Goal: Information Seeking & Learning: Find specific page/section

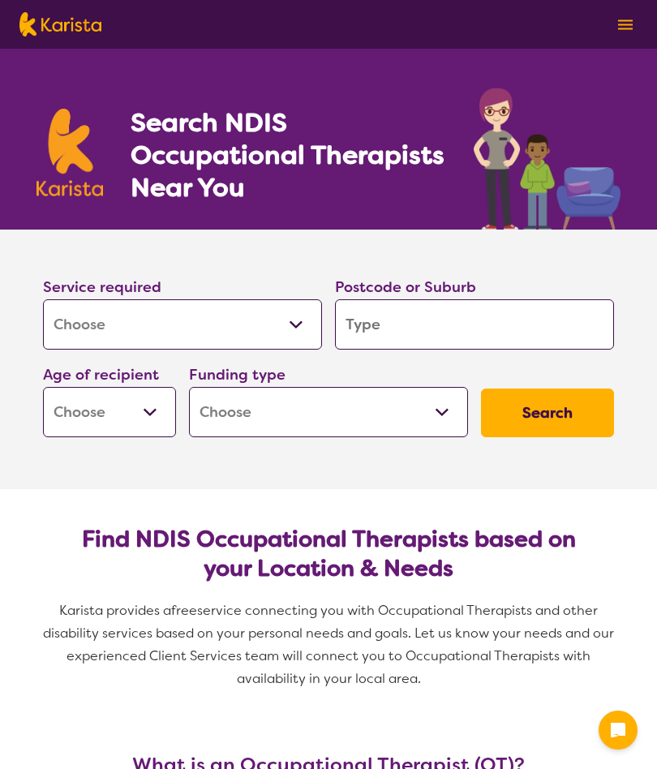
select select "[MEDICAL_DATA]"
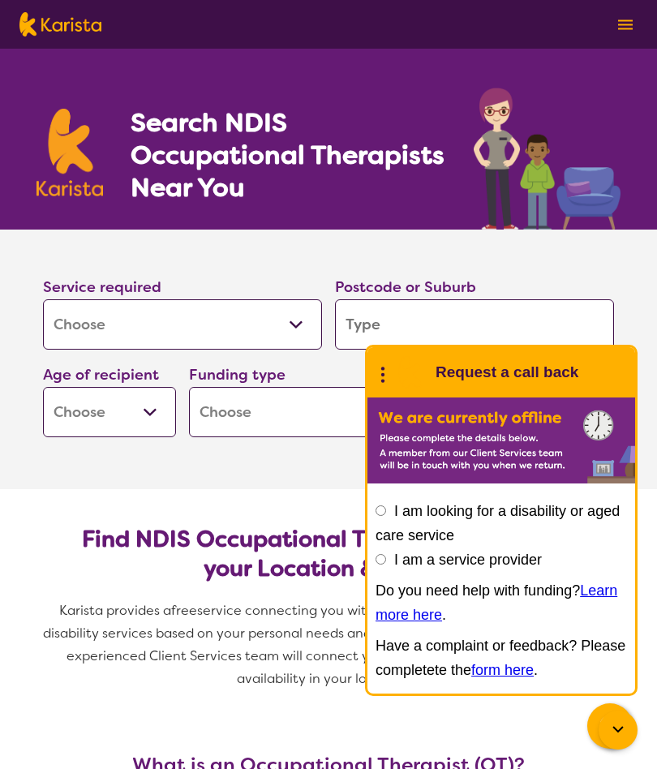
click at [388, 316] on input "search" at bounding box center [474, 324] width 279 height 50
type input "4"
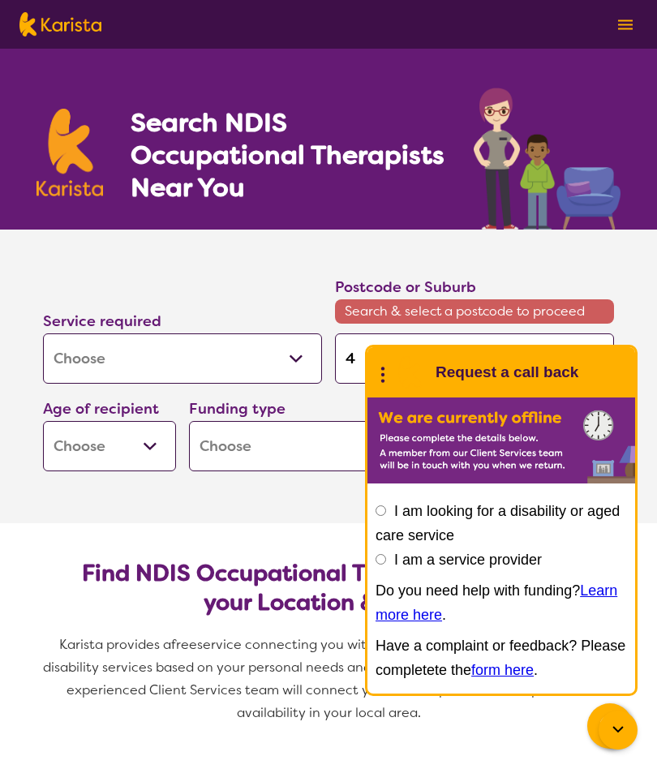
type input "45"
type input "451"
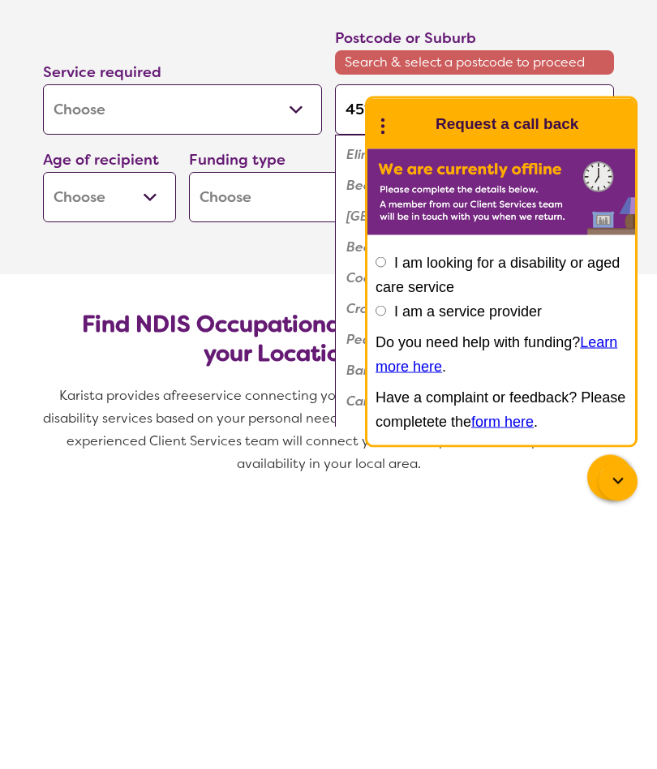
click at [398, 356] on img at bounding box center [410, 372] width 32 height 32
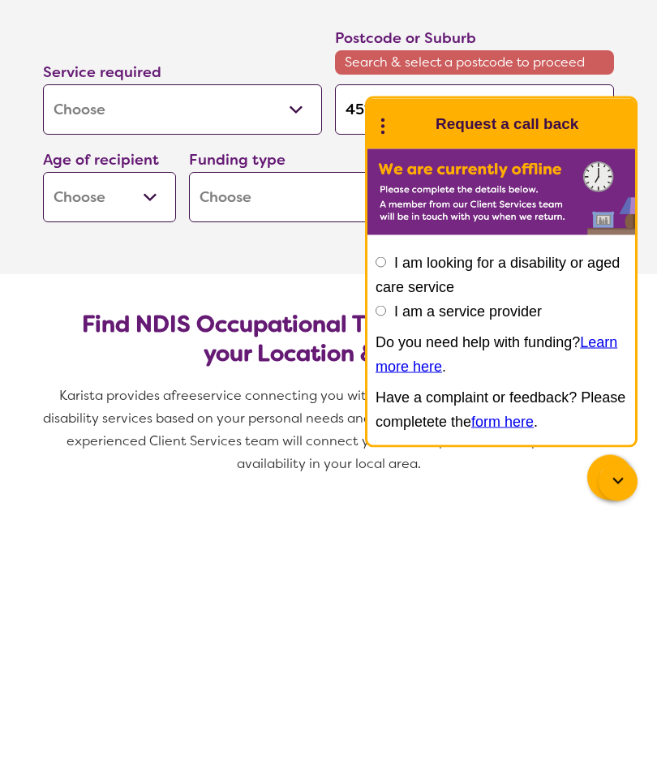
scroll to position [249, 0]
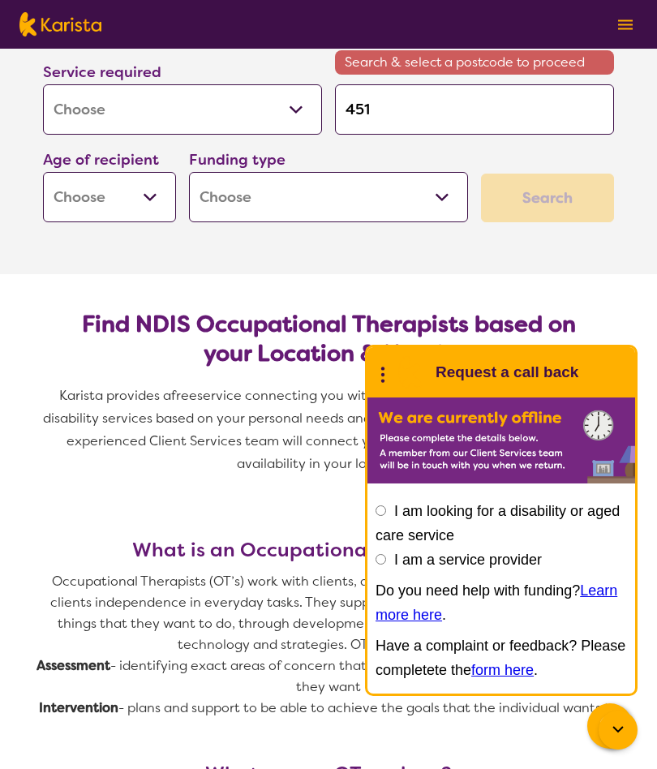
click at [403, 114] on input "451" at bounding box center [474, 109] width 279 height 50
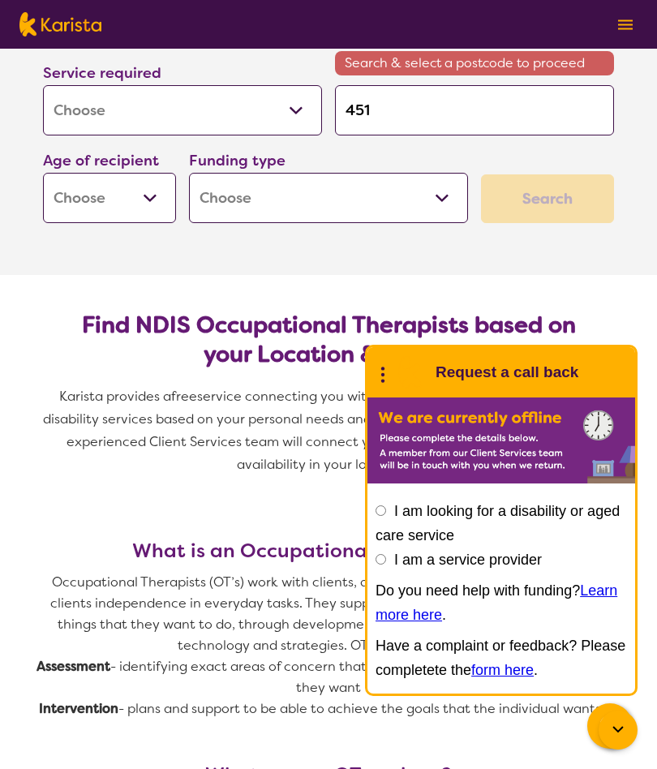
type input "4510"
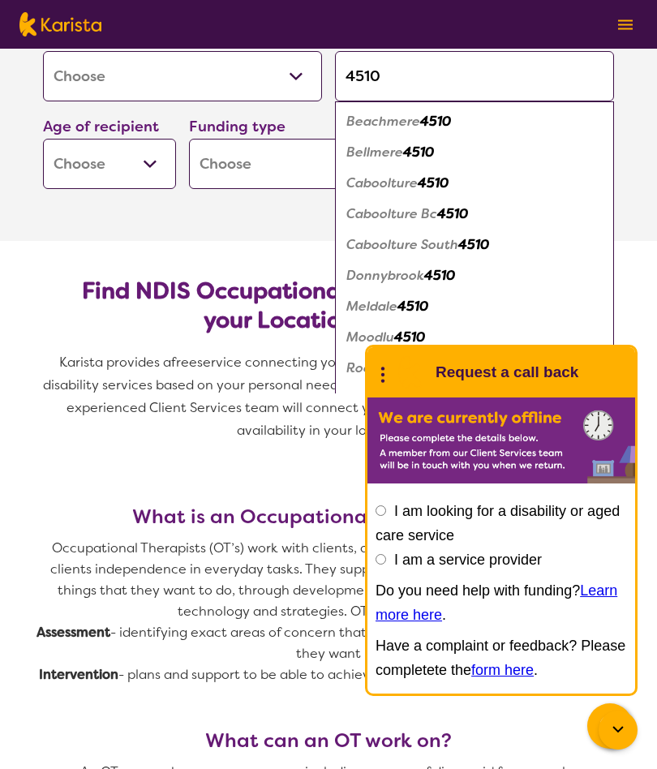
type input "4510"
click at [256, 231] on section "Service required Allied Health Assistant Assessment ([MEDICAL_DATA] or [MEDICAL…" at bounding box center [328, 111] width 649 height 260
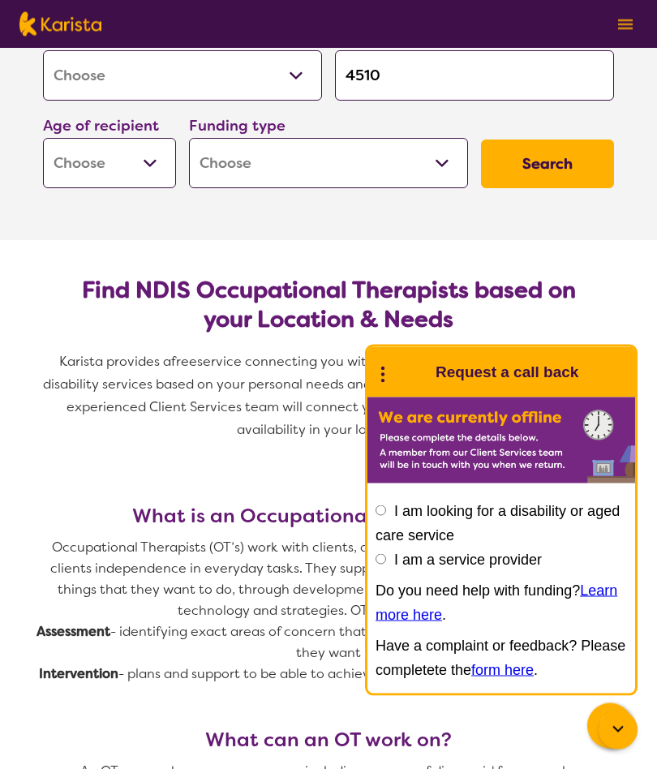
click at [445, 171] on select "Home Care Package (HCP) National Disability Insurance Scheme (NDIS) I don't know" at bounding box center [328, 164] width 279 height 50
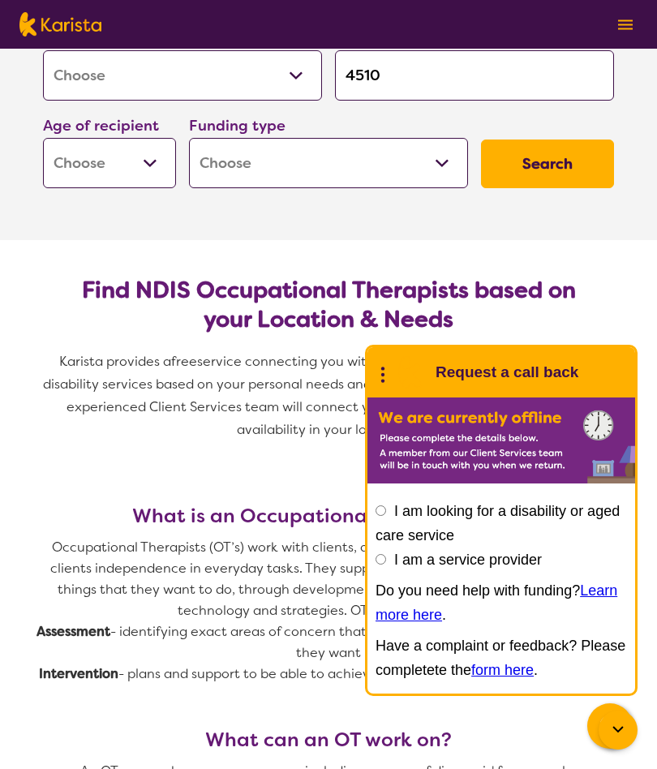
select select "i-don-t-know"
click at [154, 166] on select "Early Childhood - 0 to 9 Child - 10 to 11 Adolescent - 12 to 17 Adult - 18 to 6…" at bounding box center [109, 163] width 133 height 50
select select "AG"
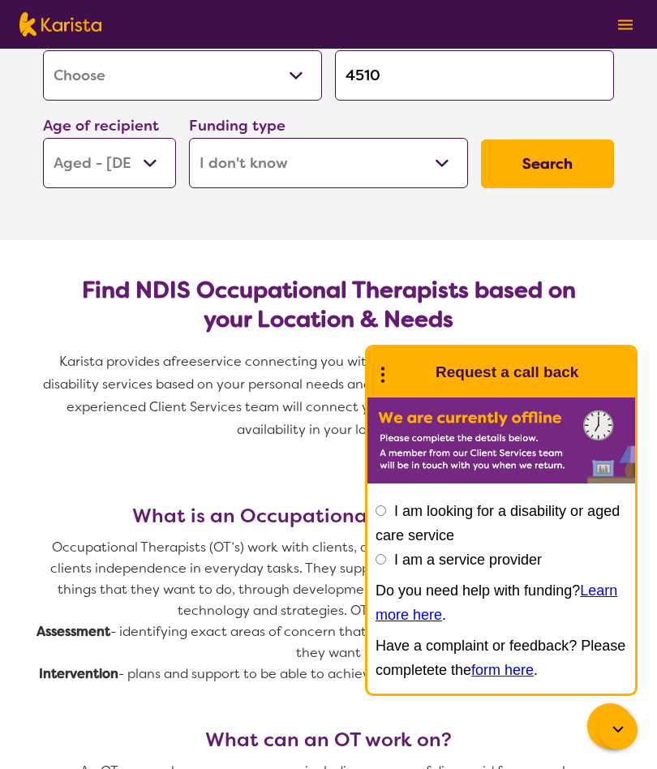
click at [553, 161] on button "Search" at bounding box center [547, 164] width 133 height 49
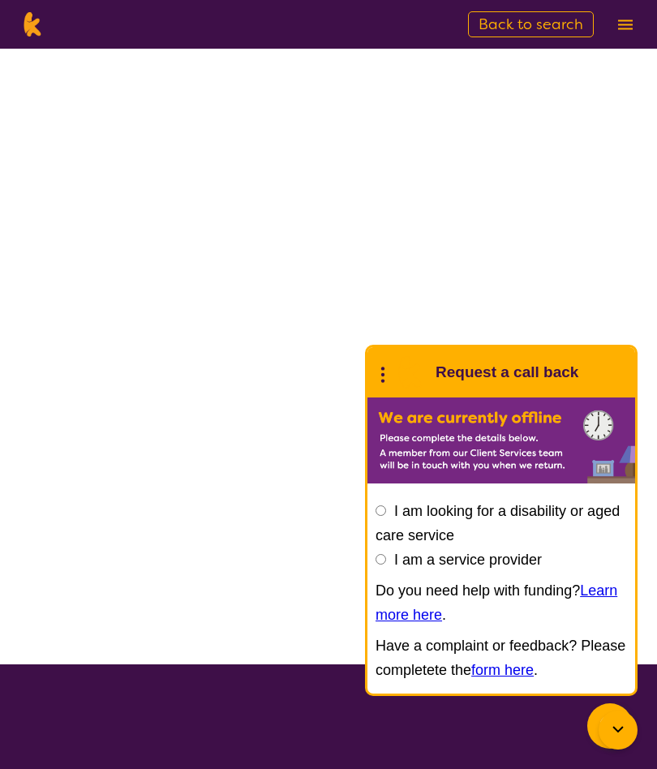
scroll to position [1, 0]
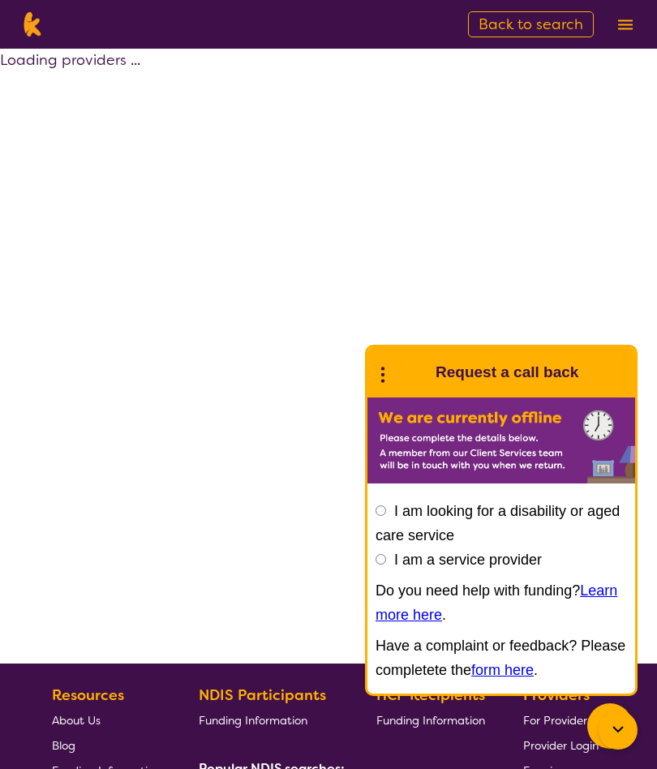
select select "[MEDICAL_DATA]"
select select "AG"
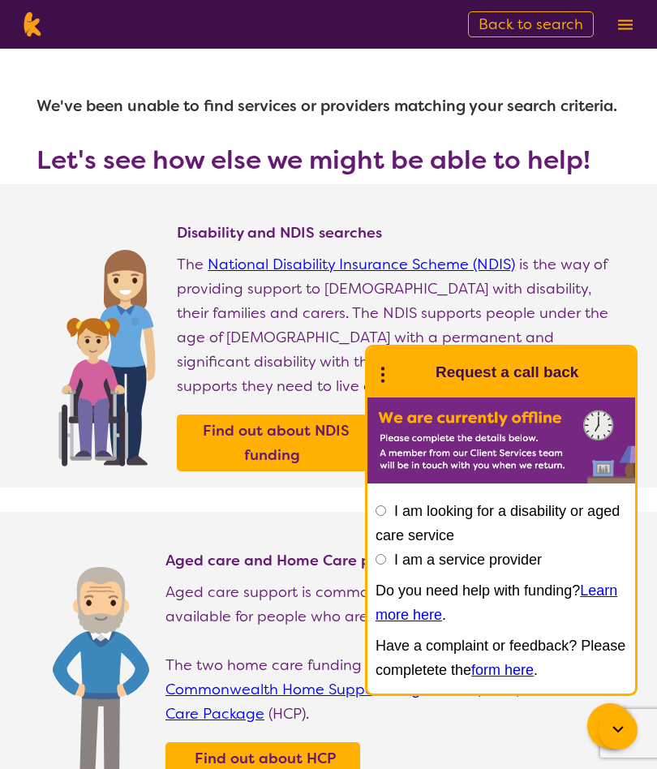
click at [380, 383] on icon at bounding box center [382, 372] width 21 height 25
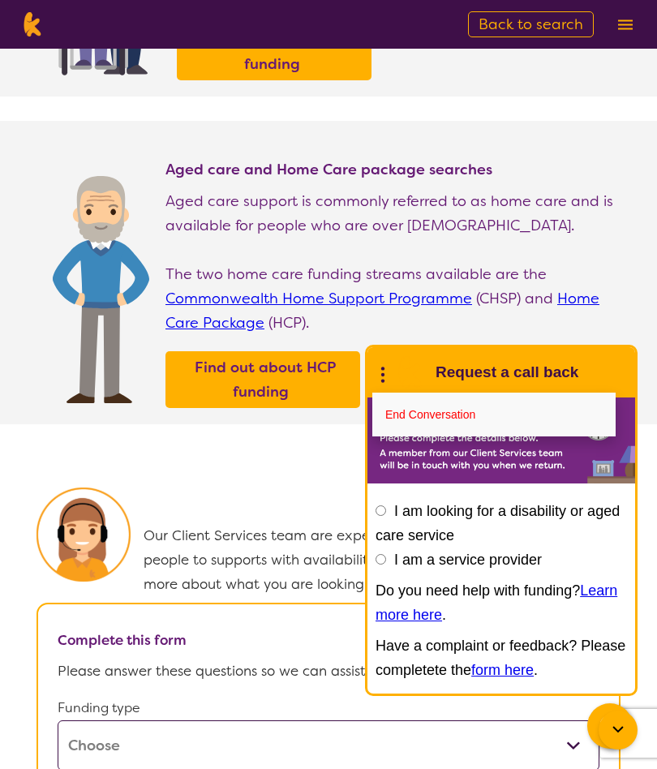
select select "[MEDICAL_DATA]"
select select "AG"
select select "i-don-t-know"
select select "[MEDICAL_DATA]"
select select "AG"
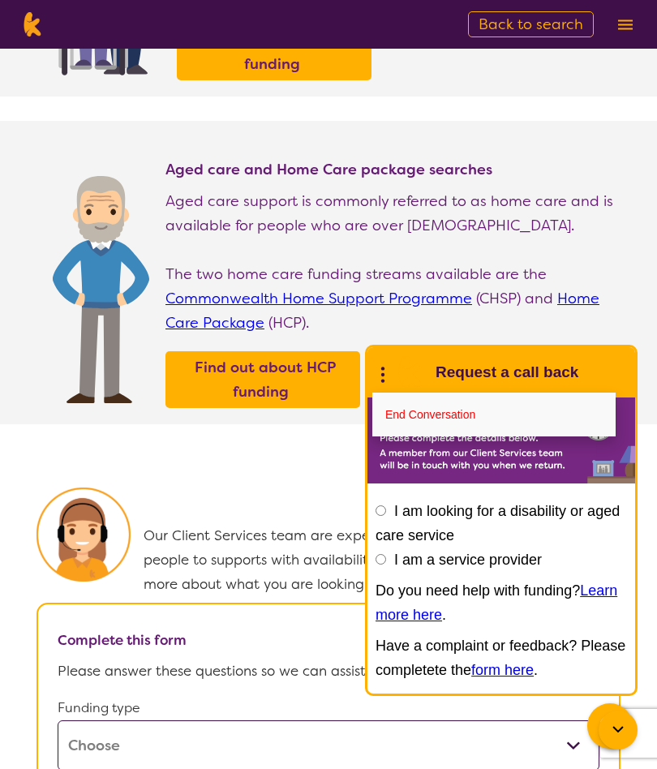
select select "i-don-t-know"
